Goal: Browse casually: Explore the website without a specific task or goal

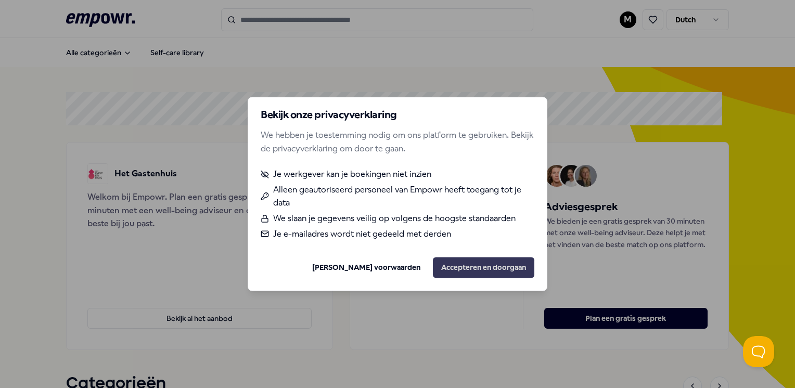
click at [495, 269] on button "Accepteren en doorgaan" at bounding box center [483, 267] width 101 height 21
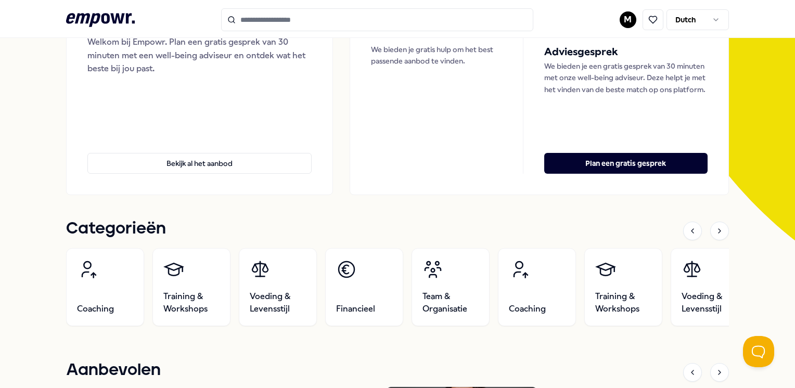
scroll to position [104, 0]
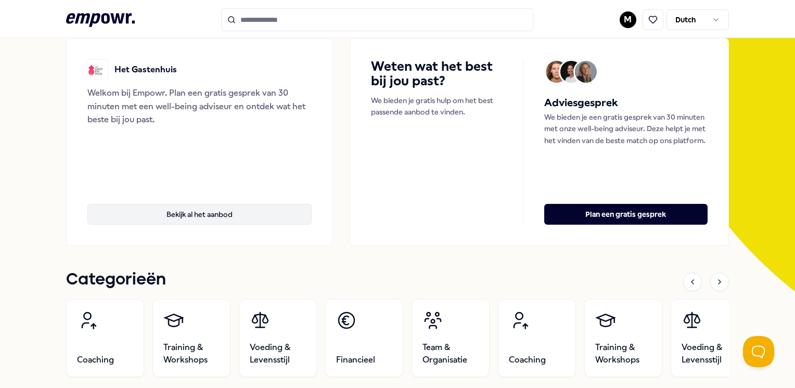
click at [192, 215] on button "Bekijk al het aanbod" at bounding box center [199, 214] width 224 height 21
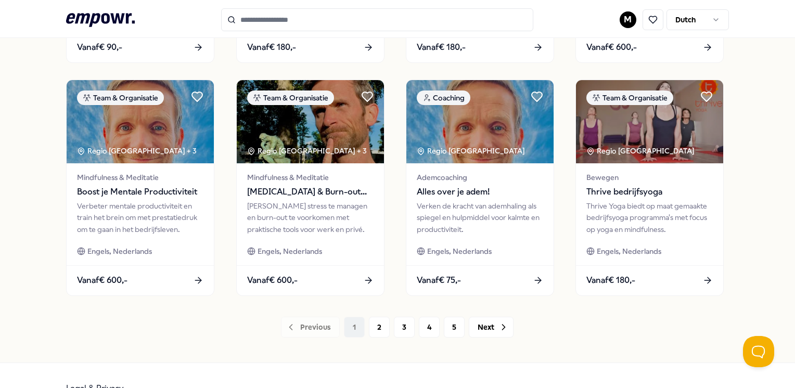
scroll to position [535, 0]
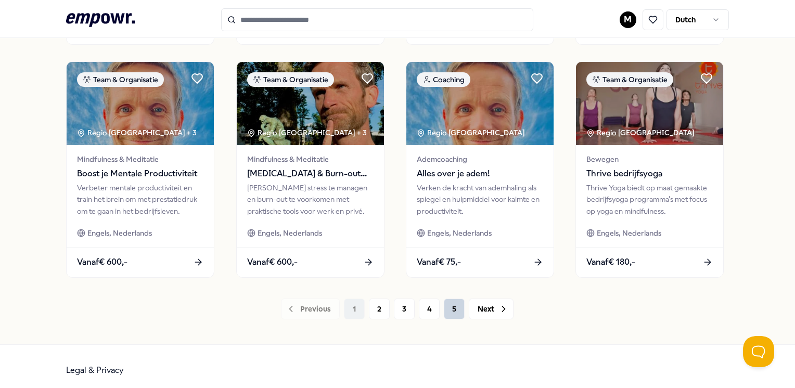
click at [453, 309] on button "5" at bounding box center [454, 308] width 21 height 21
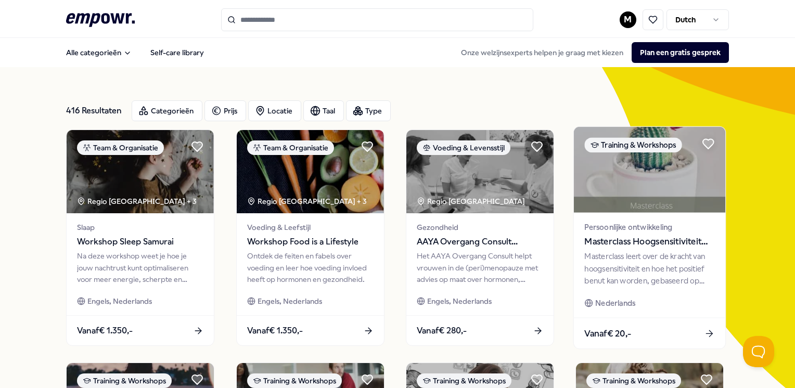
click at [634, 175] on img at bounding box center [649, 170] width 151 height 86
